Goal: Transaction & Acquisition: Purchase product/service

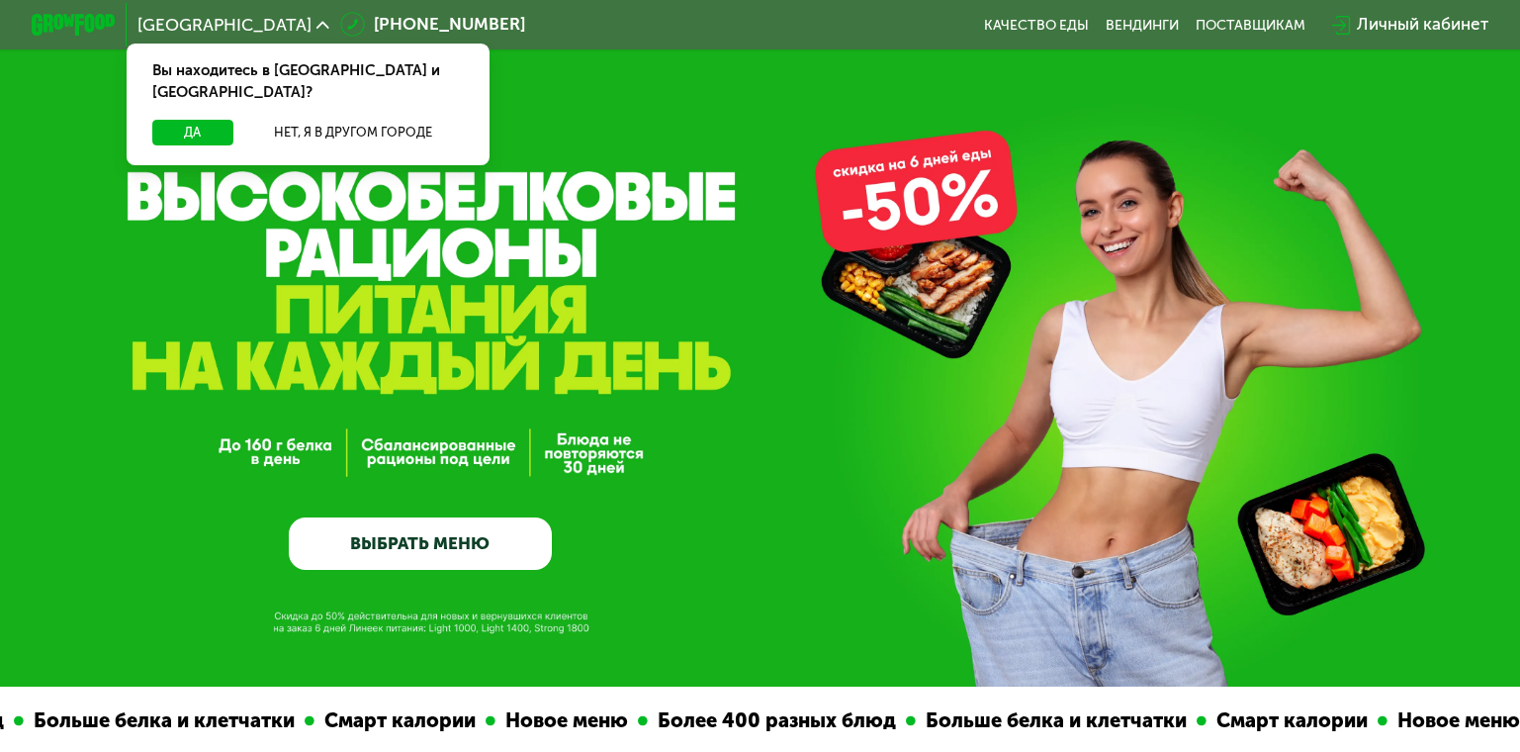
click at [170, 127] on div "Да Нет, я в другом городе" at bounding box center [309, 142] width 372 height 45
click at [180, 120] on button "Да" at bounding box center [192, 133] width 81 height 26
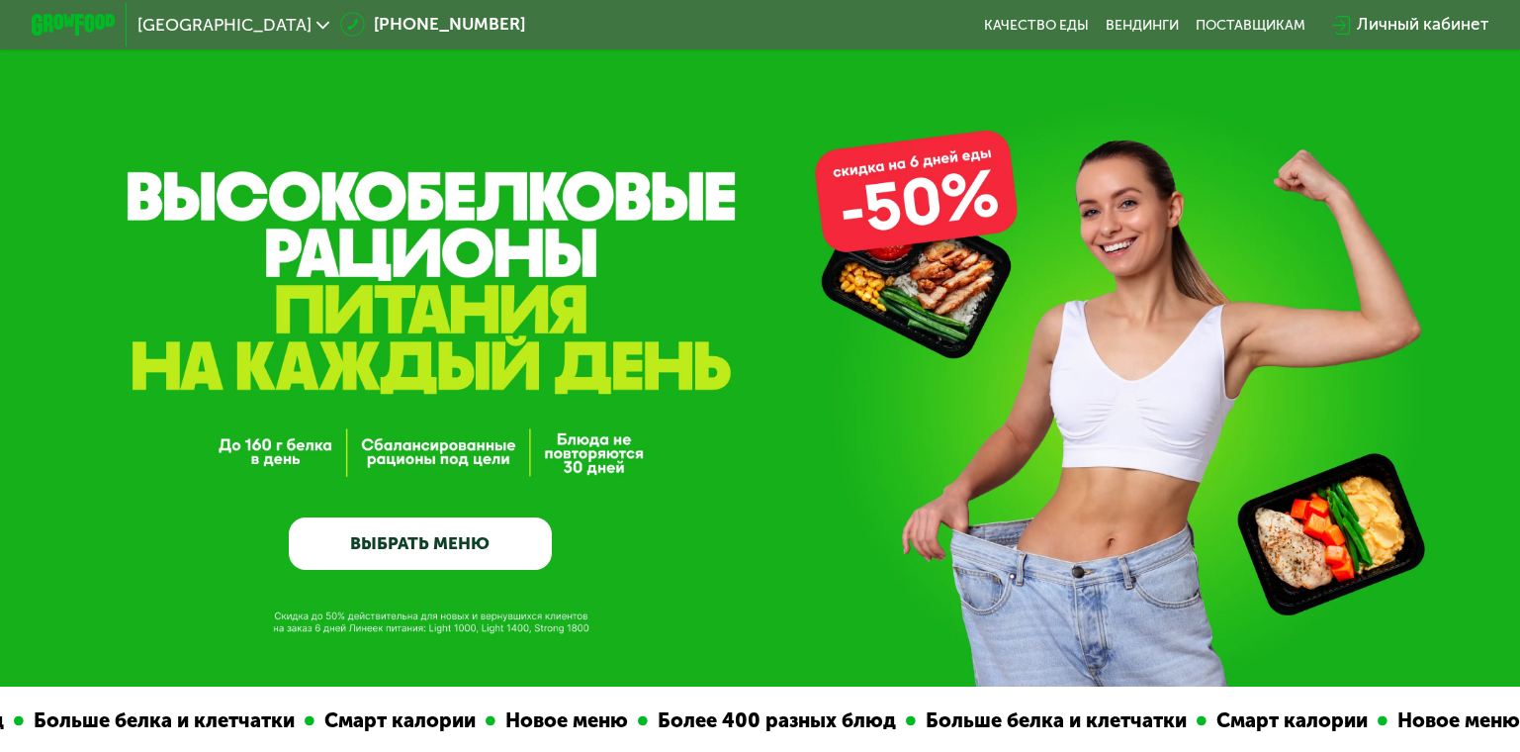
click at [958, 216] on div "GrowFood — доставка правильного питания ВЫБРАТЬ МЕНЮ" at bounding box center [760, 343] width 1520 height 686
click at [942, 259] on div "GrowFood — доставка правильного питания ВЫБРАТЬ МЕНЮ" at bounding box center [760, 405] width 1520 height 327
click at [485, 542] on link "ВЫБРАТЬ МЕНЮ" at bounding box center [420, 543] width 263 height 52
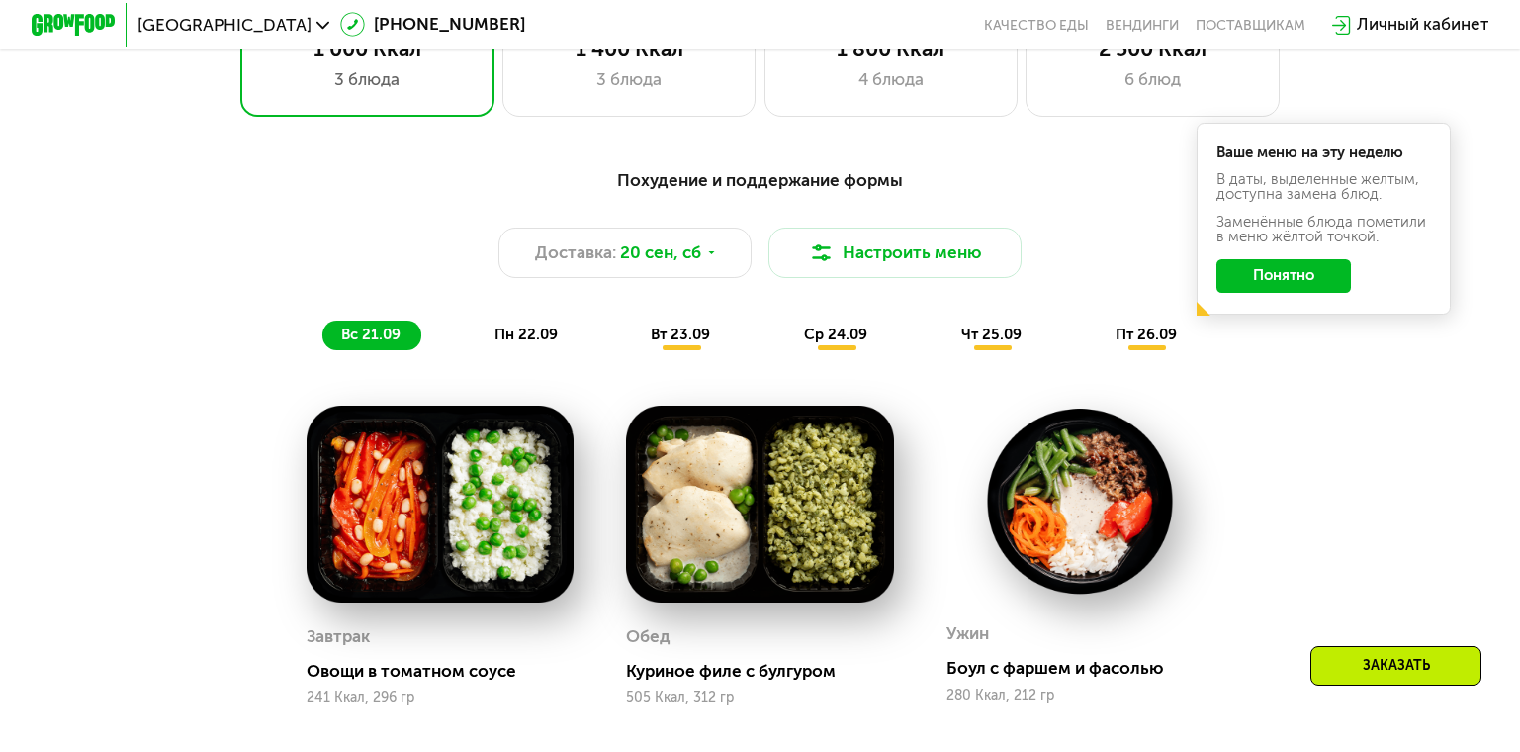
scroll to position [1541, 0]
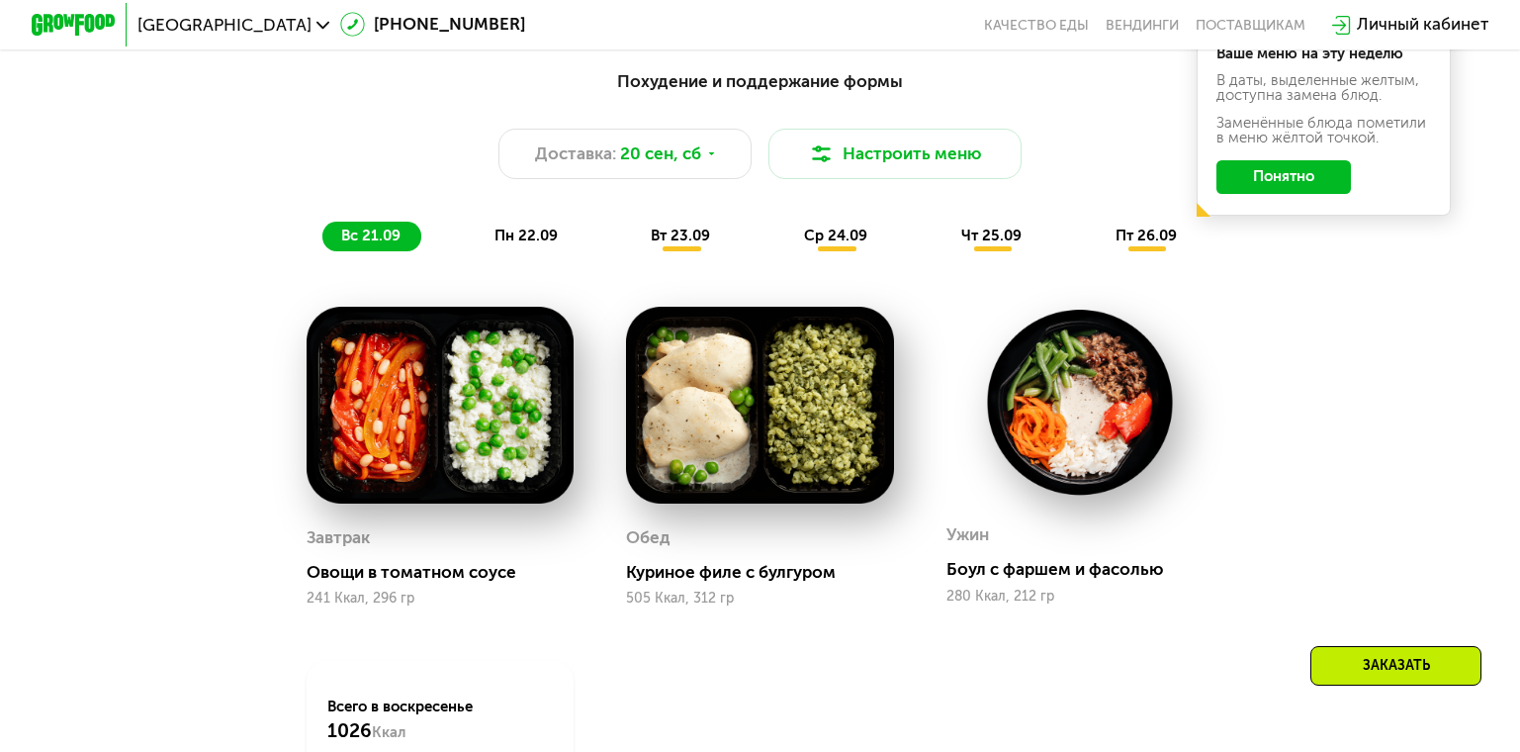
click at [377, 244] on span "вс 21.09" at bounding box center [370, 236] width 59 height 18
click at [712, 160] on icon at bounding box center [711, 153] width 13 height 13
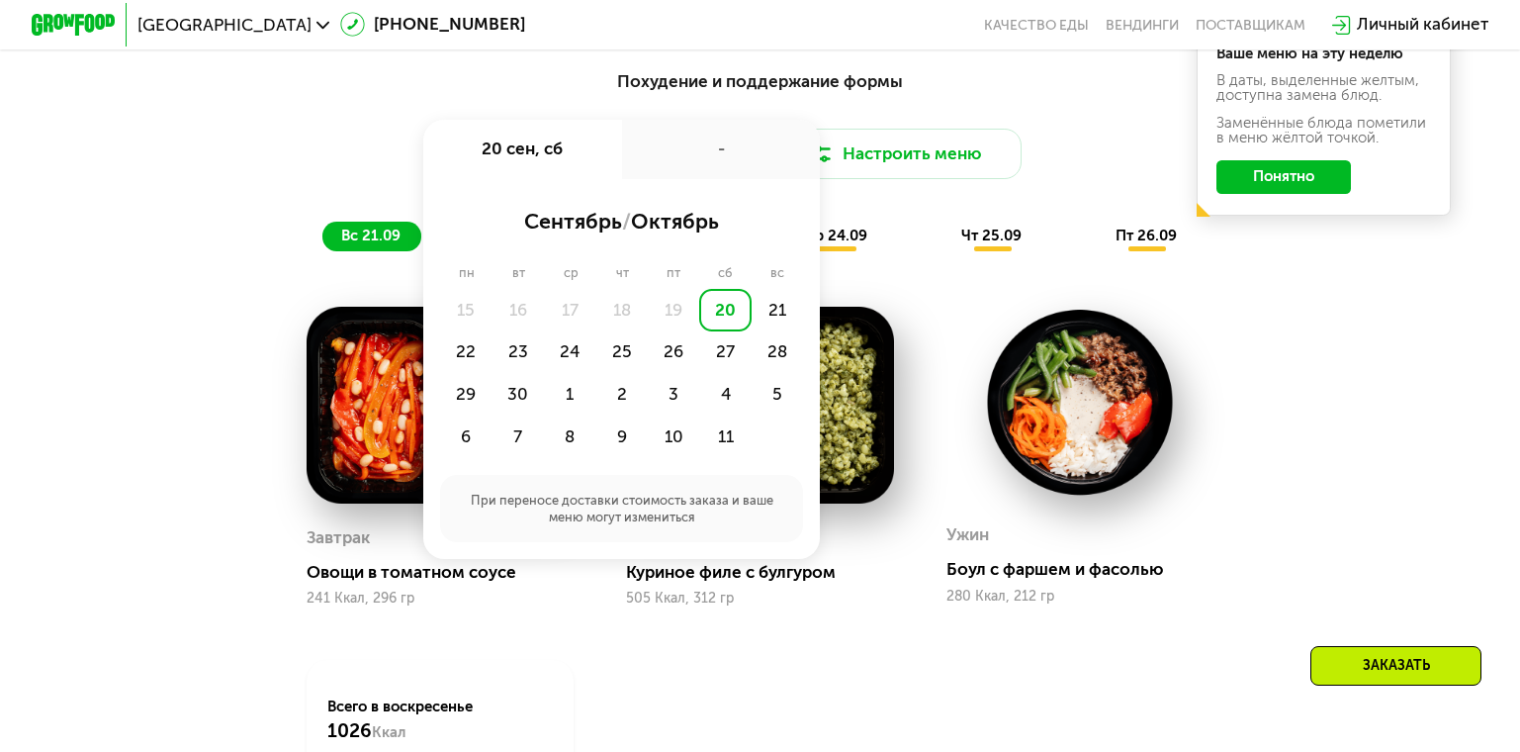
click at [712, 166] on div "-" at bounding box center [721, 149] width 199 height 59
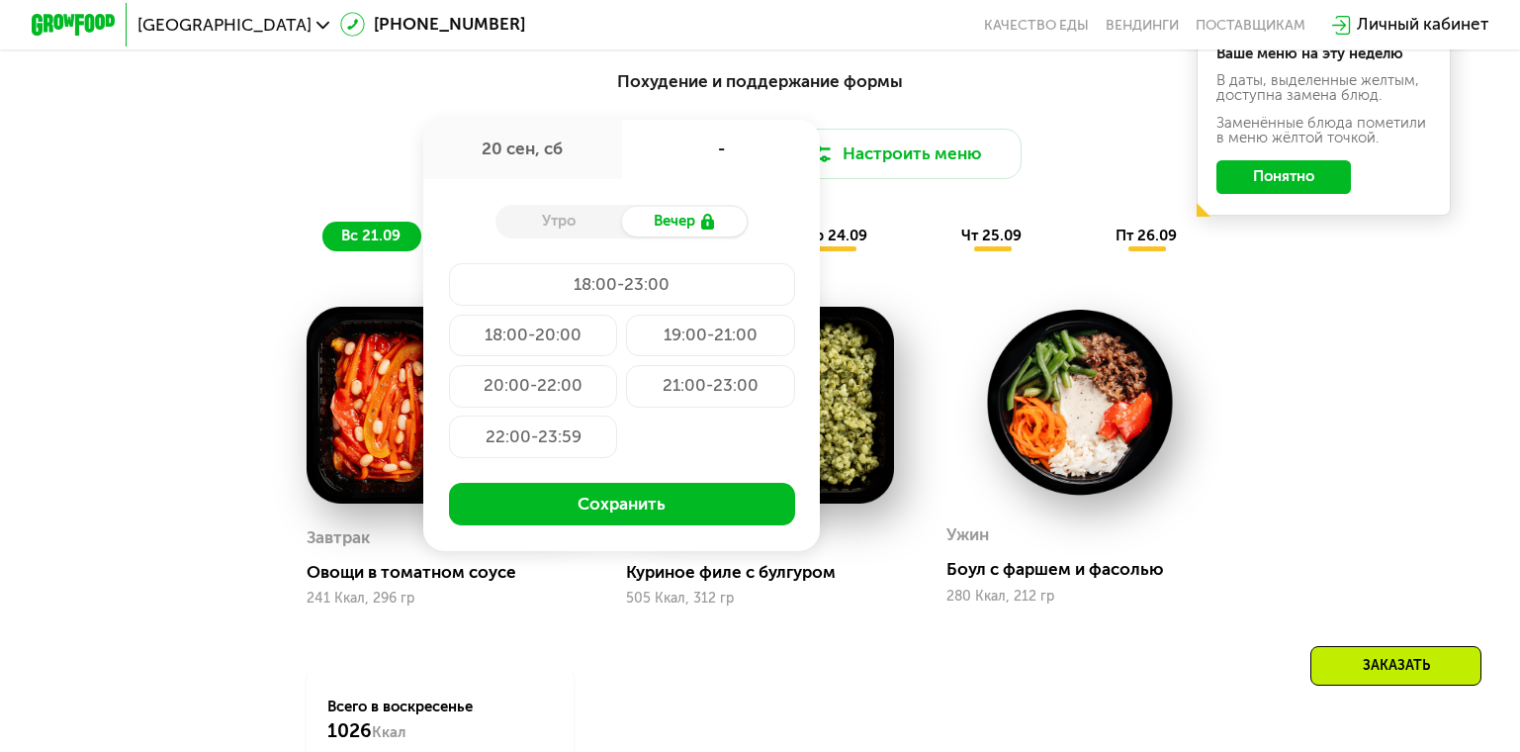
click at [1262, 303] on div "Похудение и поддержание формы Доставка: [DATE] сен, сб - Утро Вечер 18:00-23:00…" at bounding box center [760, 492] width 1301 height 875
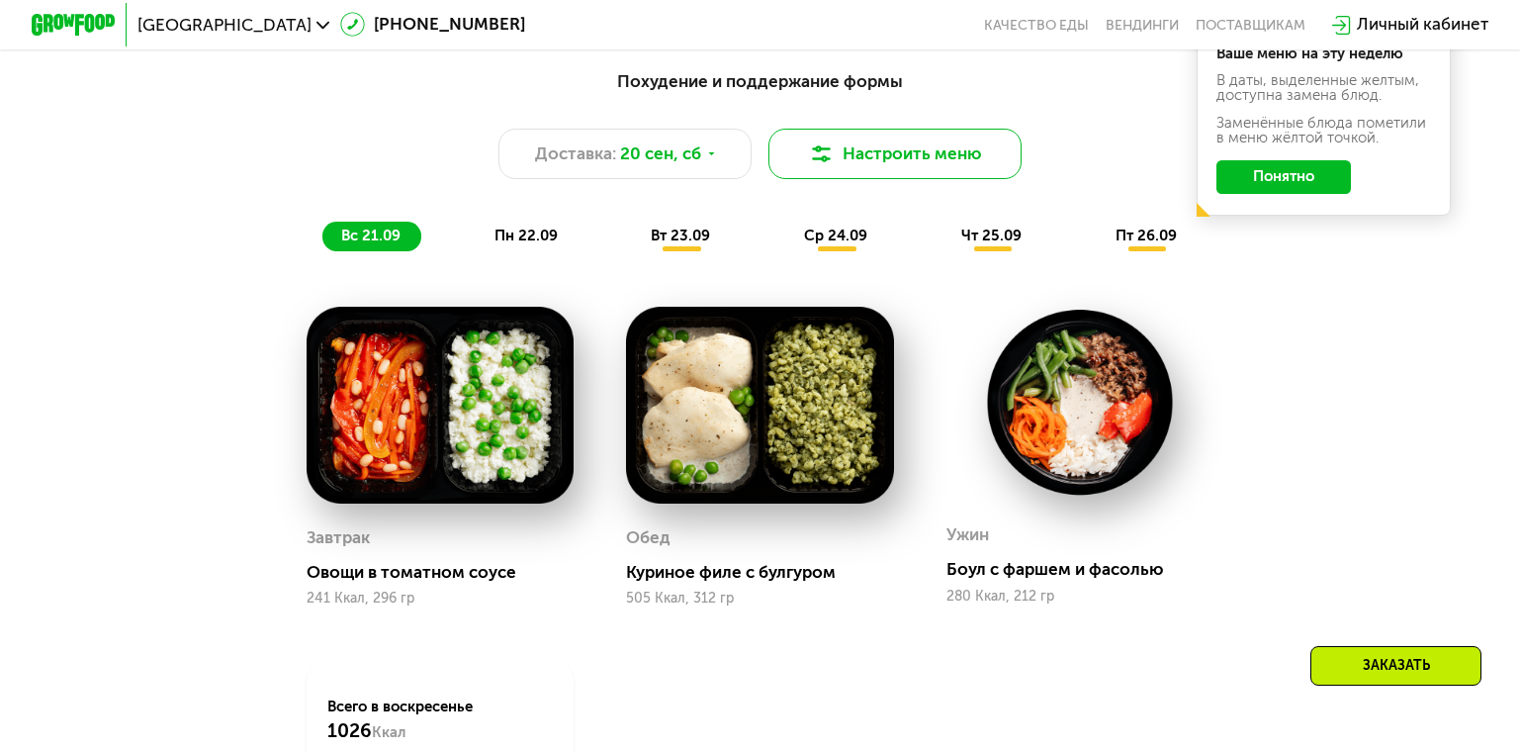
click at [912, 153] on button "Настроить меню" at bounding box center [895, 154] width 253 height 50
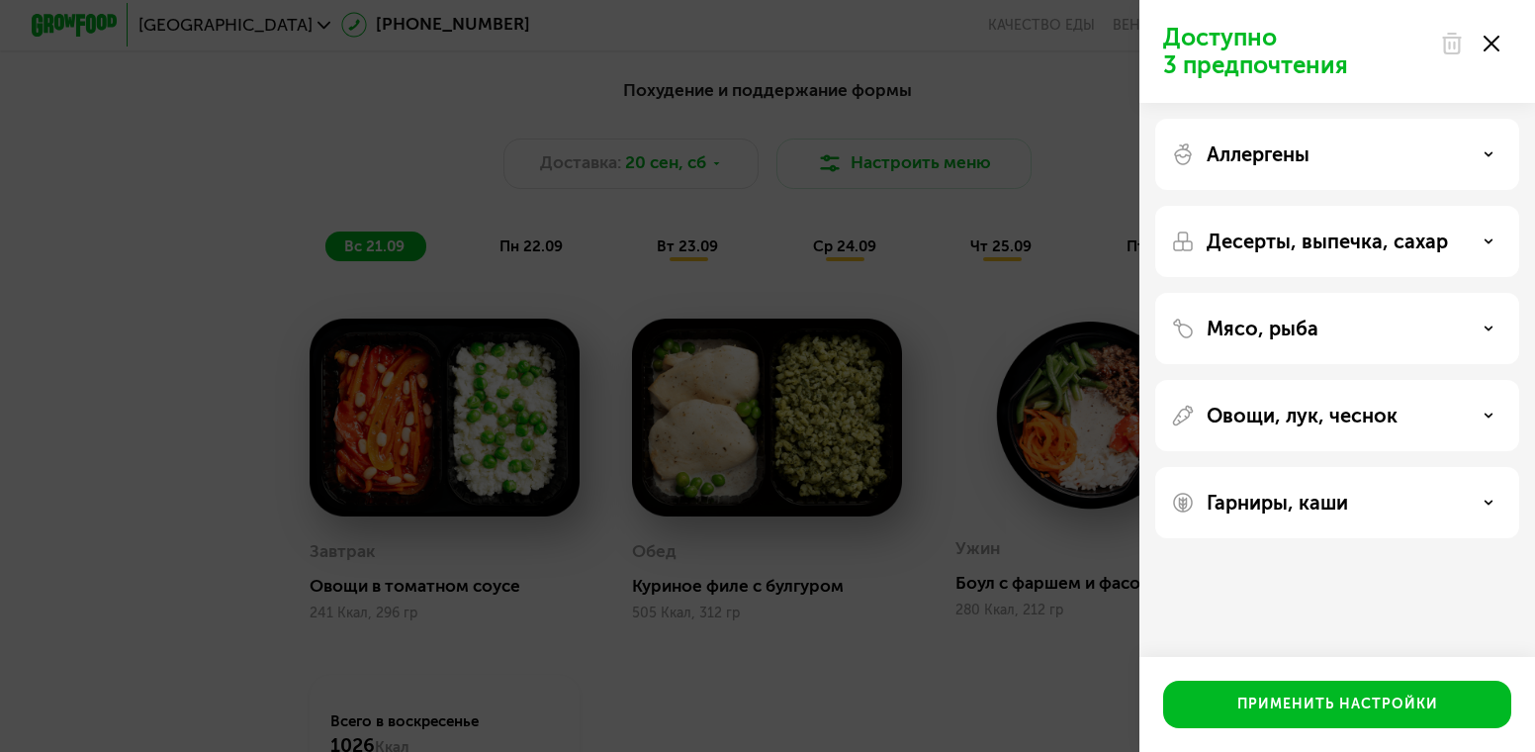
click at [453, 140] on div "Доступно 3 предпочтения Аллергены Десерты, выпечка, сахар Мясо, рыба Овощи, лук…" at bounding box center [767, 376] width 1535 height 752
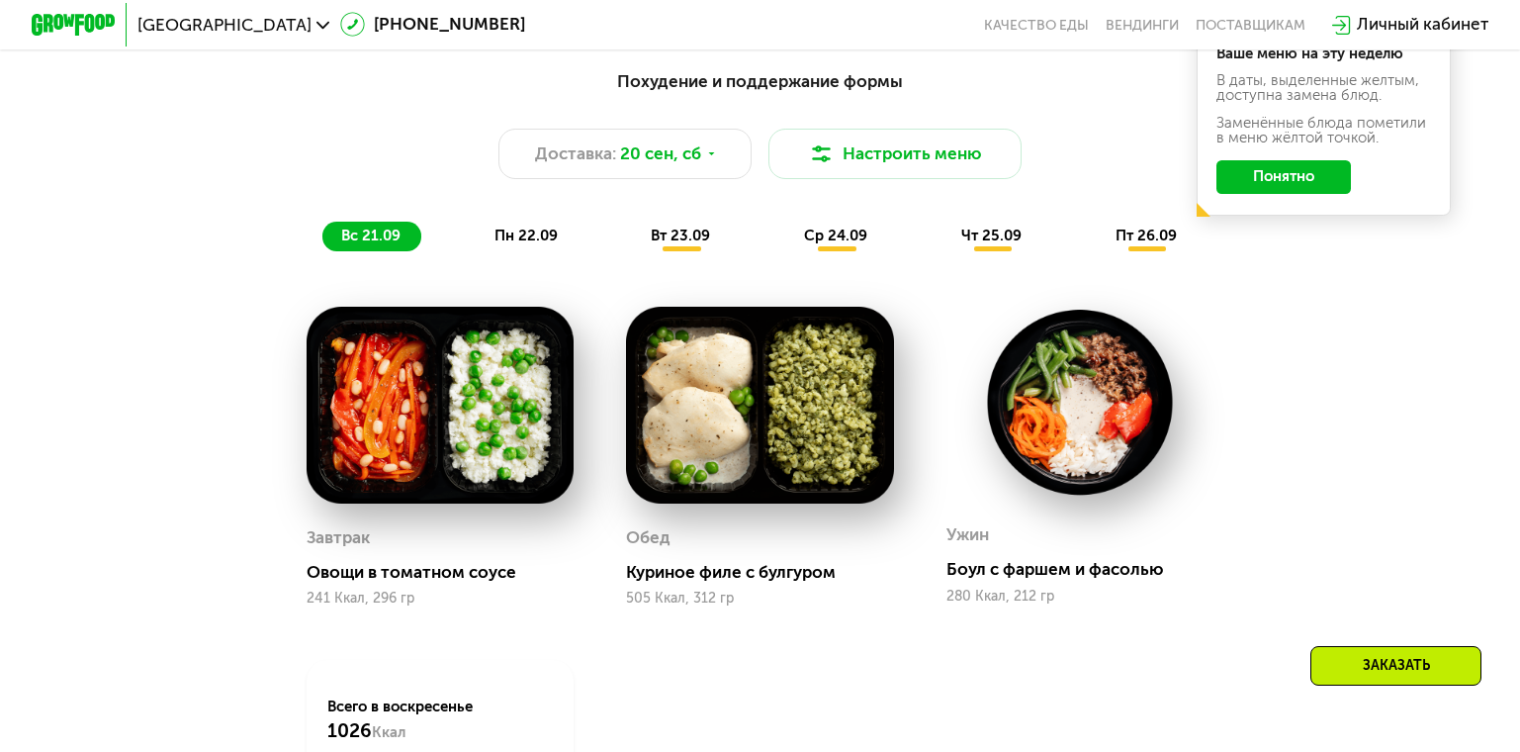
click at [1078, 409] on img at bounding box center [1080, 402] width 267 height 191
click at [524, 242] on span "пн 22.09" at bounding box center [526, 236] width 63 height 18
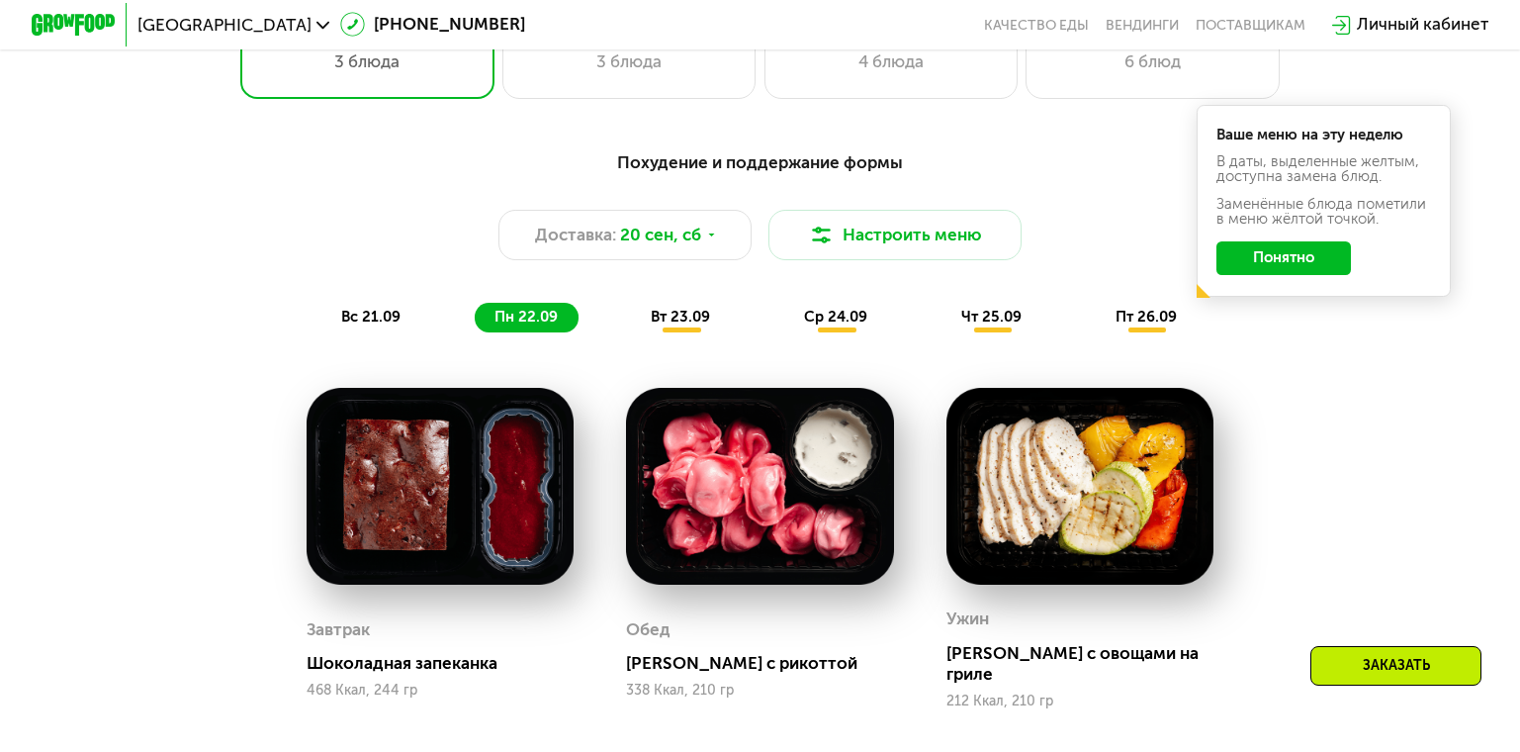
scroll to position [1442, 0]
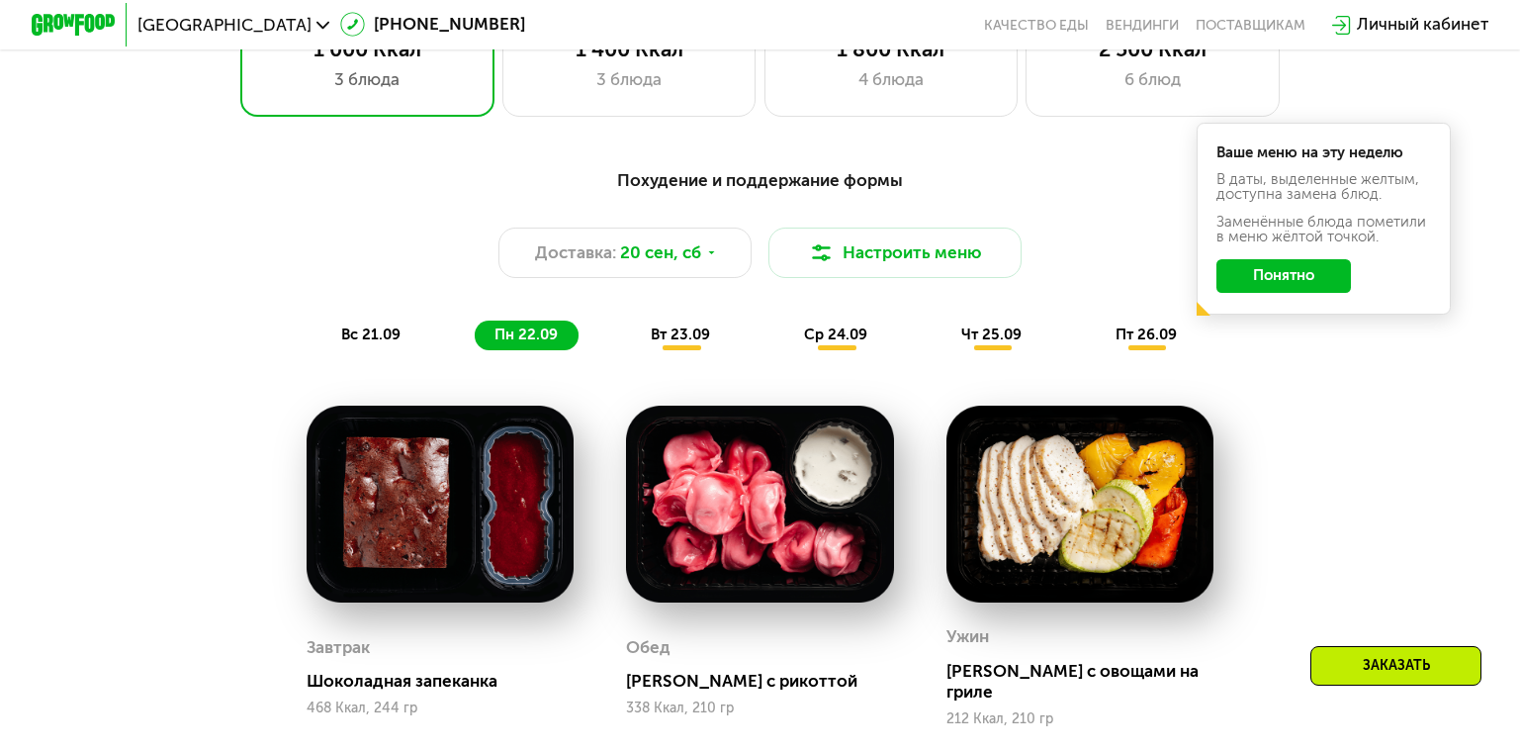
click at [687, 339] on span "вт 23.09" at bounding box center [680, 334] width 59 height 18
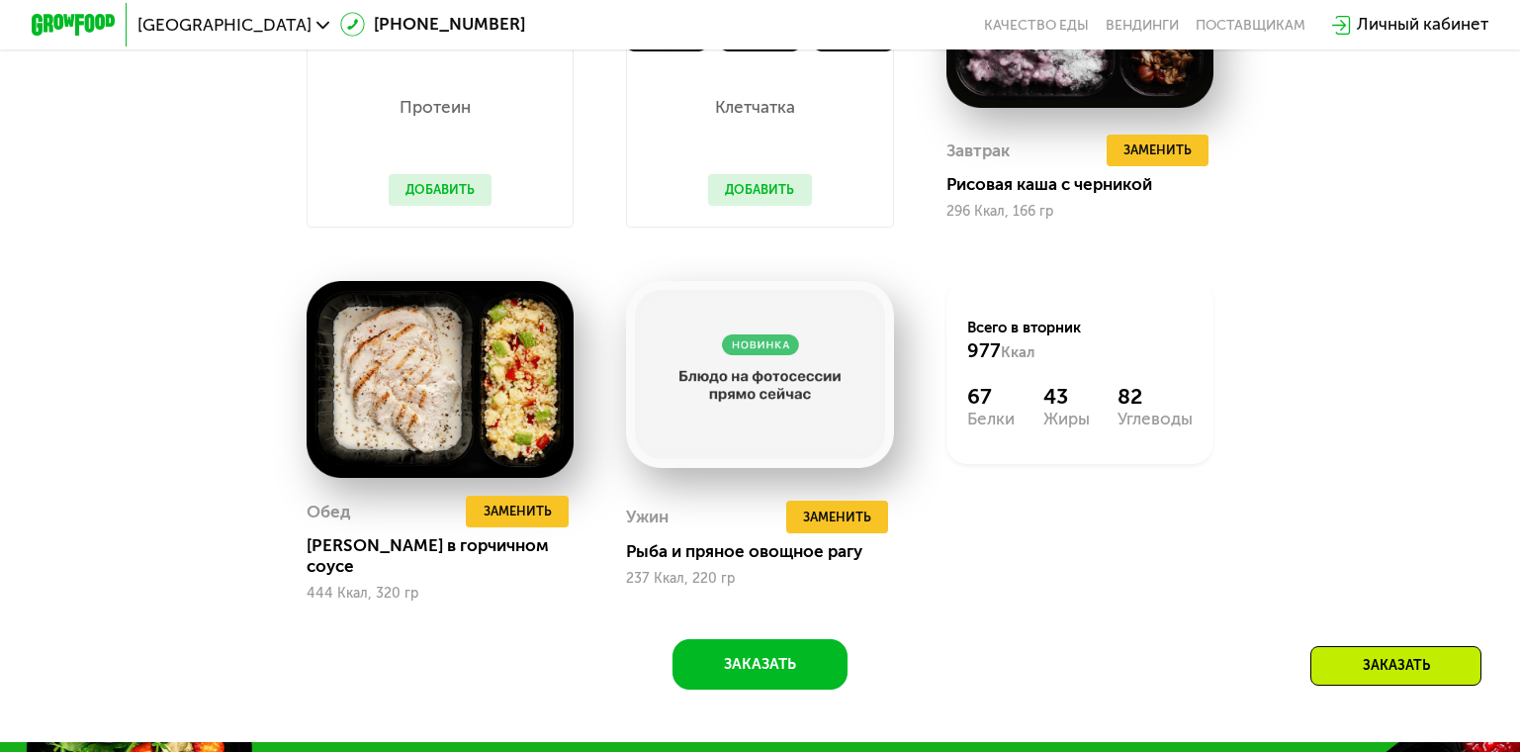
scroll to position [2036, 0]
